Goal: Task Accomplishment & Management: Use online tool/utility

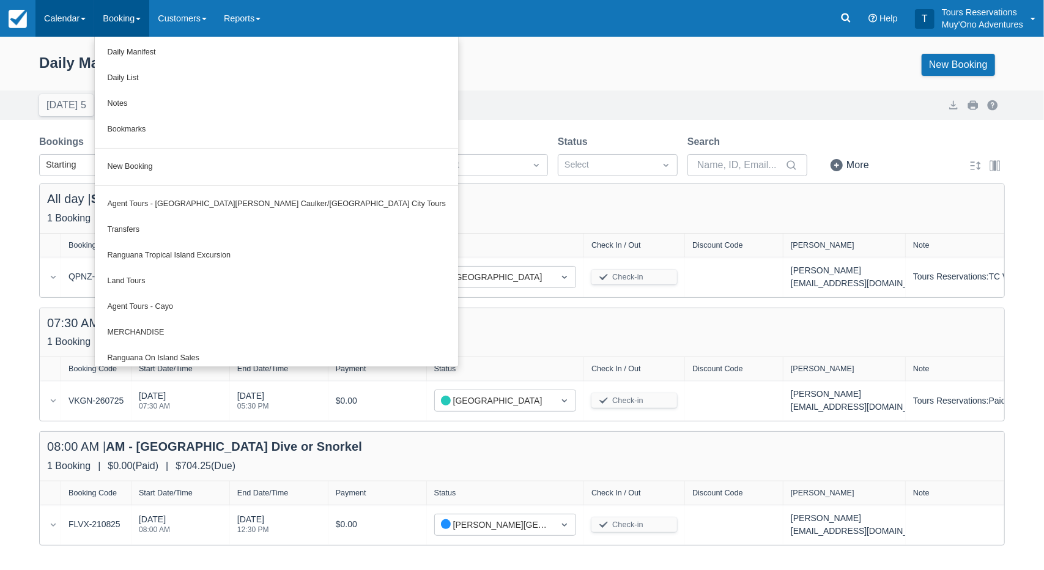
click at [59, 13] on link "Calendar" at bounding box center [64, 18] width 59 height 37
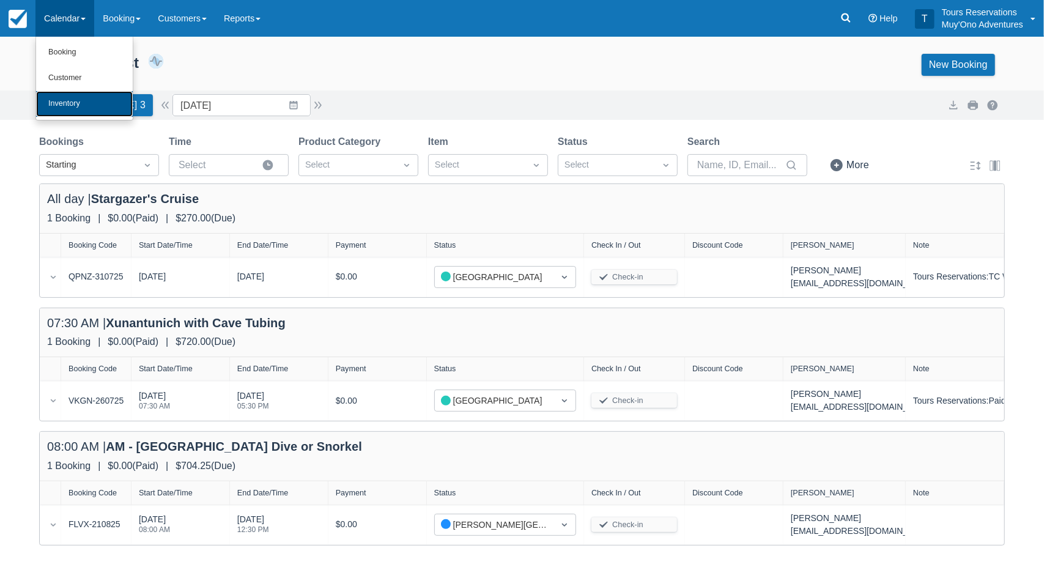
click at [74, 103] on link "Inventory" at bounding box center [84, 104] width 97 height 26
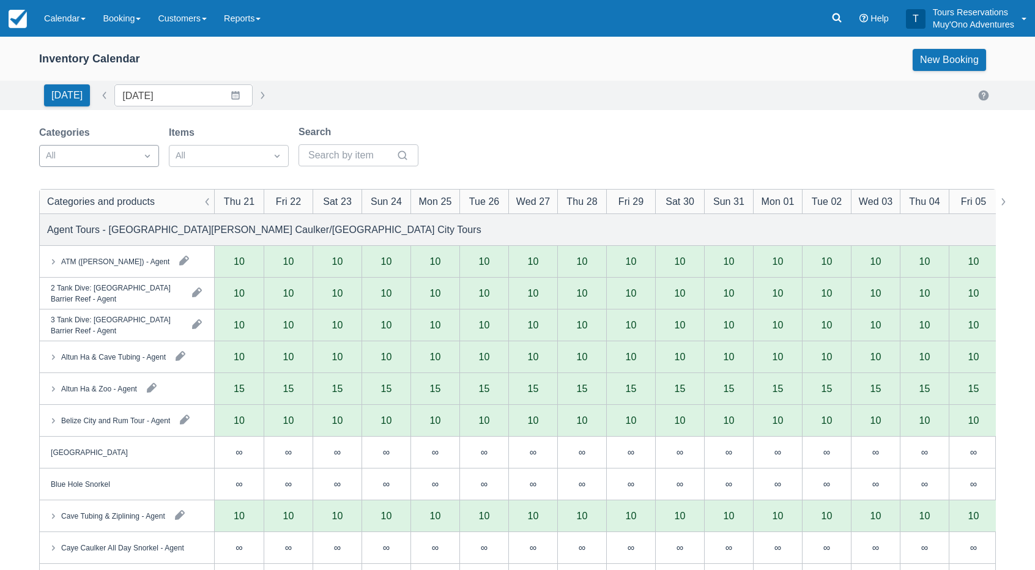
click at [119, 162] on div at bounding box center [88, 156] width 84 height 16
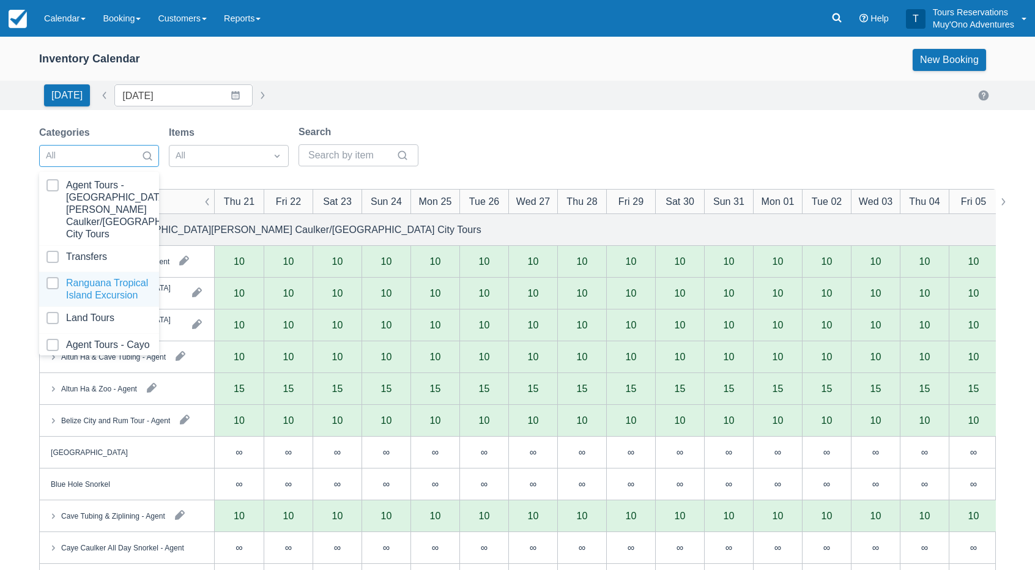
scroll to position [121, 0]
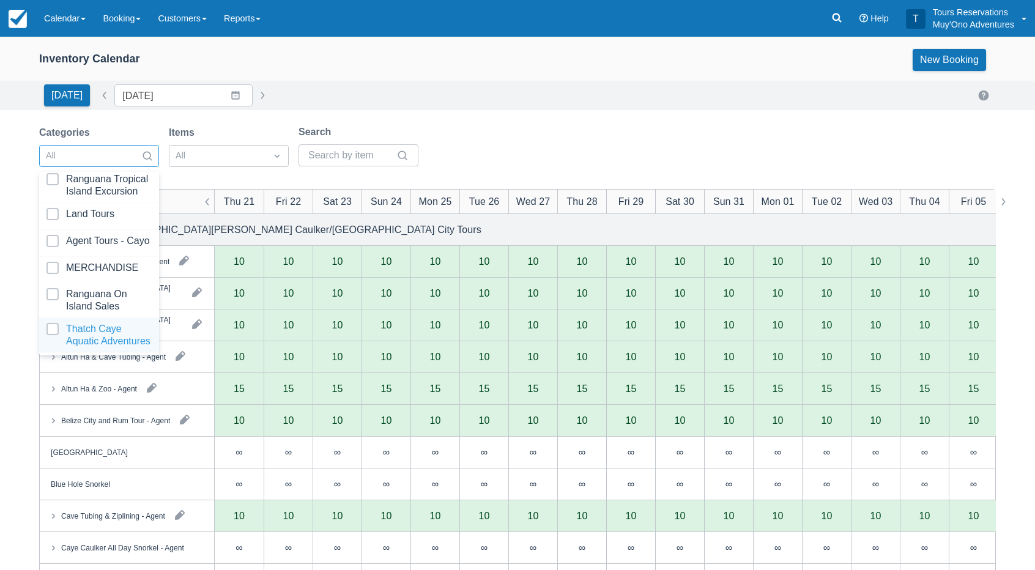
click at [97, 323] on div at bounding box center [98, 335] width 105 height 24
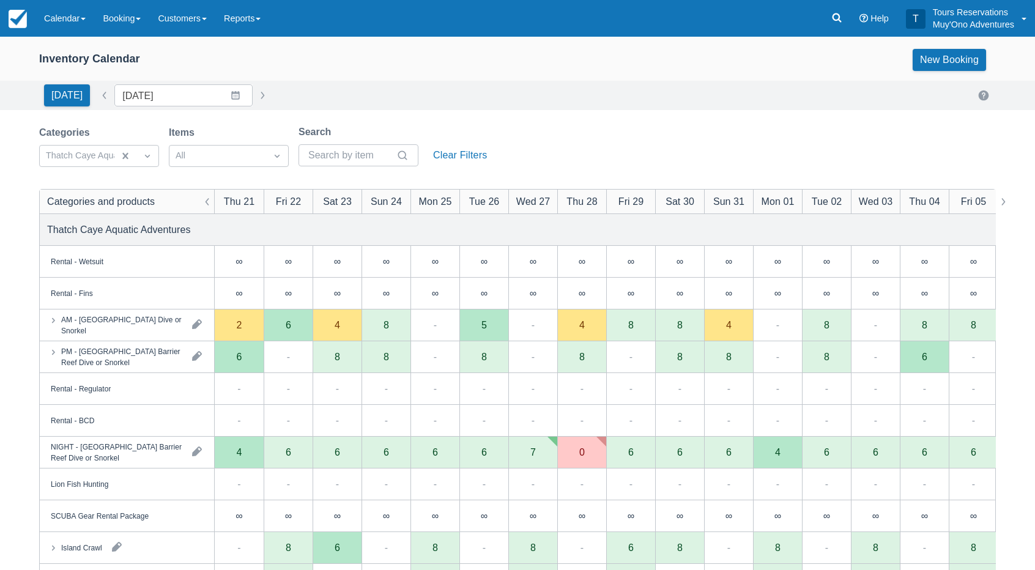
click at [474, 104] on div "[DATE] Date [DATE] Navigate forward to interact with the calendar and select a …" at bounding box center [517, 95] width 956 height 22
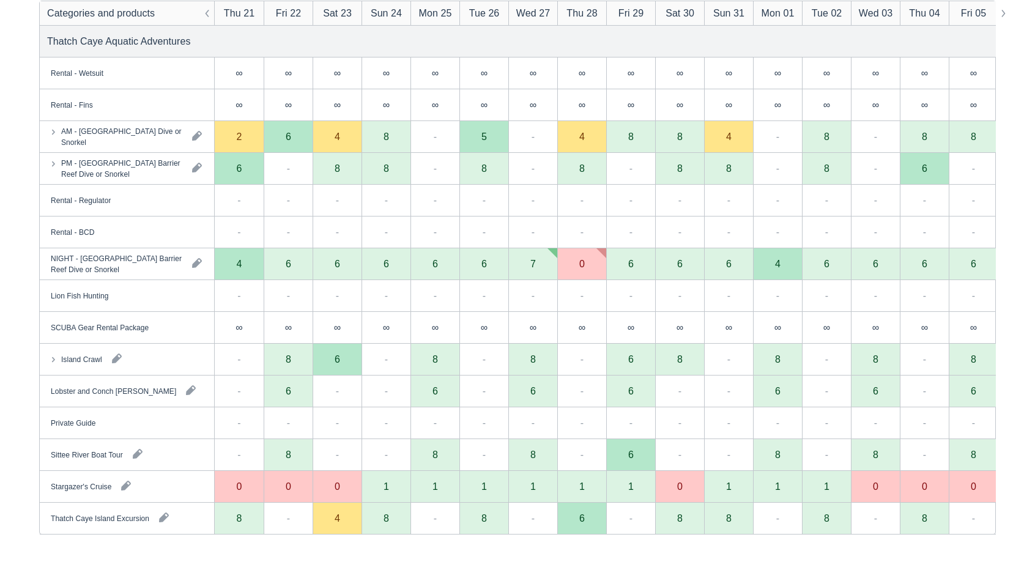
scroll to position [189, 0]
